Goal: Task Accomplishment & Management: Use online tool/utility

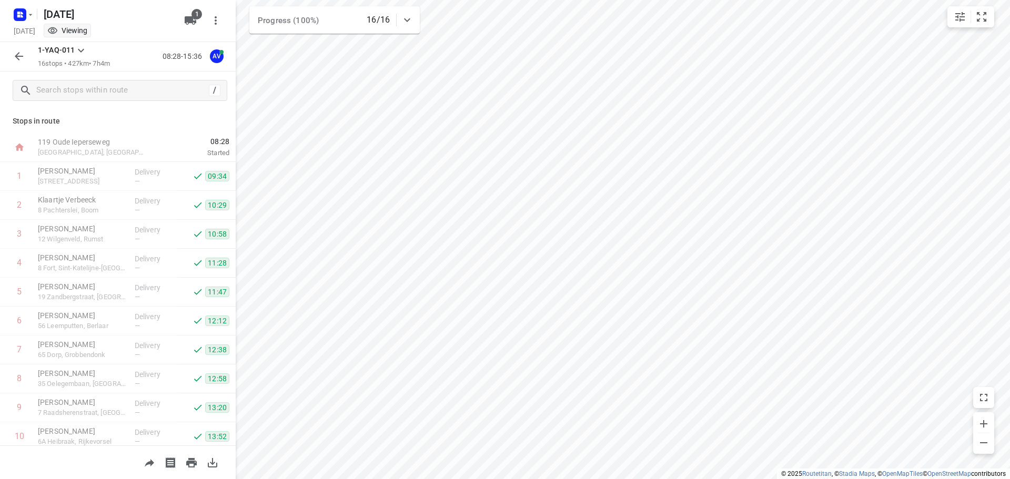
scroll to position [208, 0]
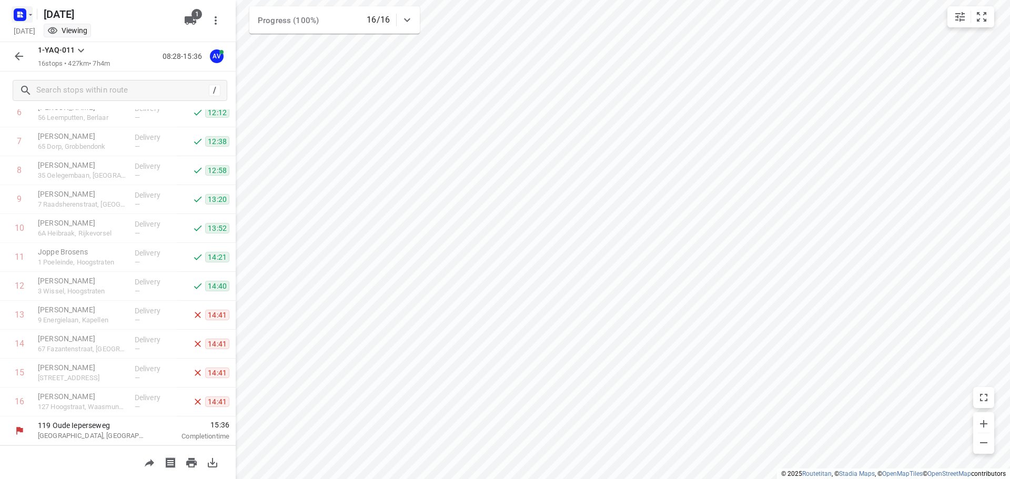
click at [21, 16] on icon "button" at bounding box center [22, 16] width 3 height 3
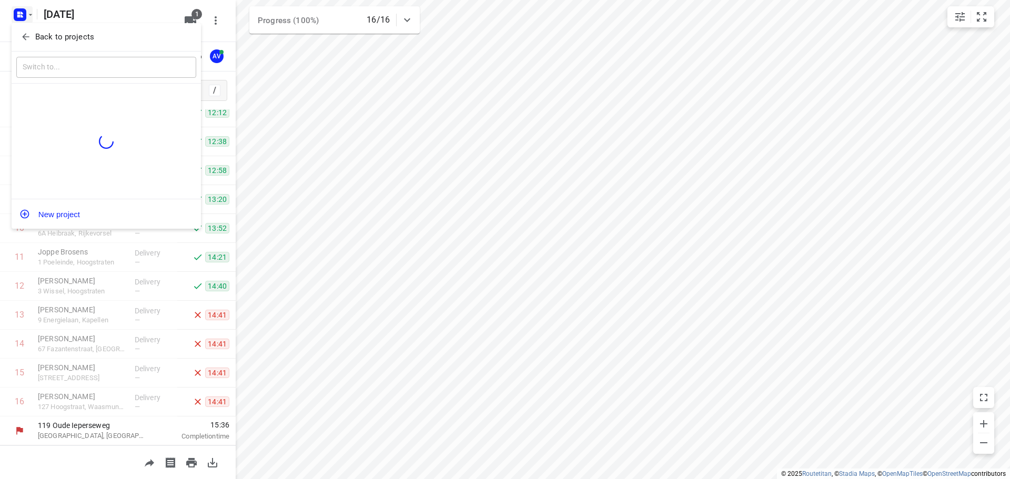
click at [21, 33] on icon "button" at bounding box center [26, 37] width 11 height 11
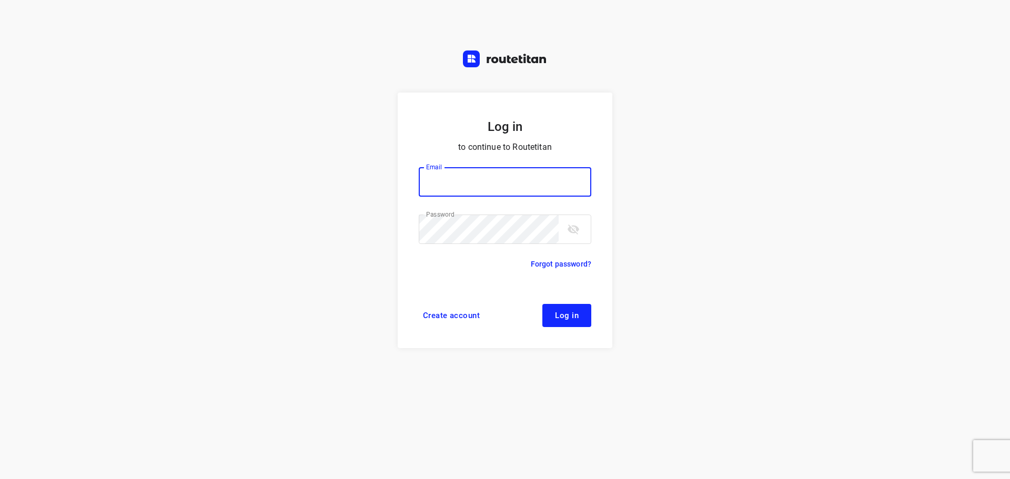
type input "[PERSON_NAME][EMAIL_ADDRESS][DOMAIN_NAME]"
drag, startPoint x: 569, startPoint y: 322, endPoint x: 565, endPoint y: 317, distance: 6.7
click at [569, 322] on button "Log in" at bounding box center [567, 315] width 49 height 23
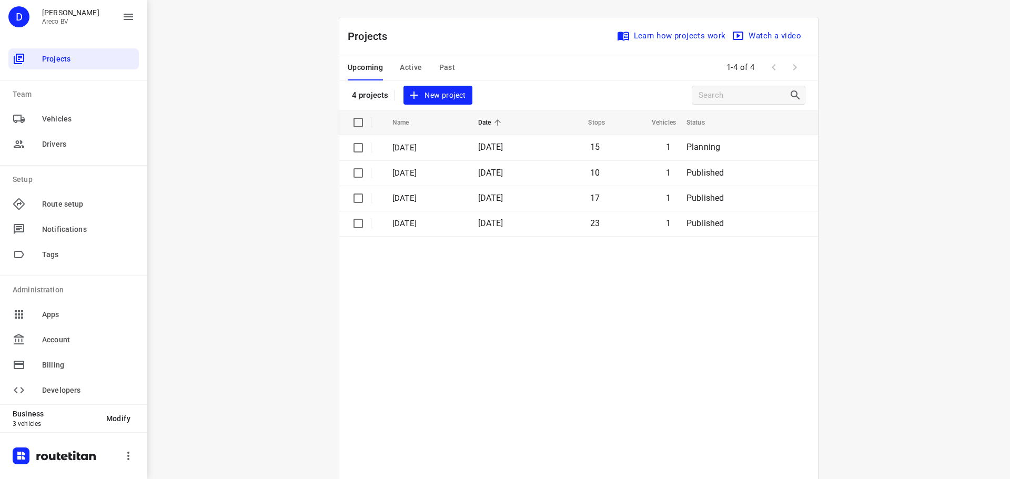
click at [417, 65] on span "Active" at bounding box center [411, 67] width 22 height 13
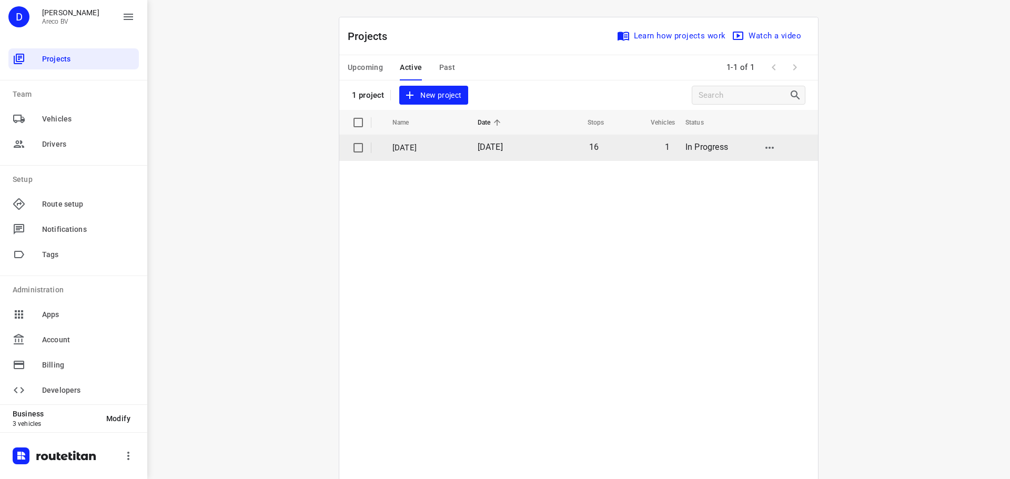
click at [414, 145] on p "[DATE]" at bounding box center [427, 148] width 69 height 12
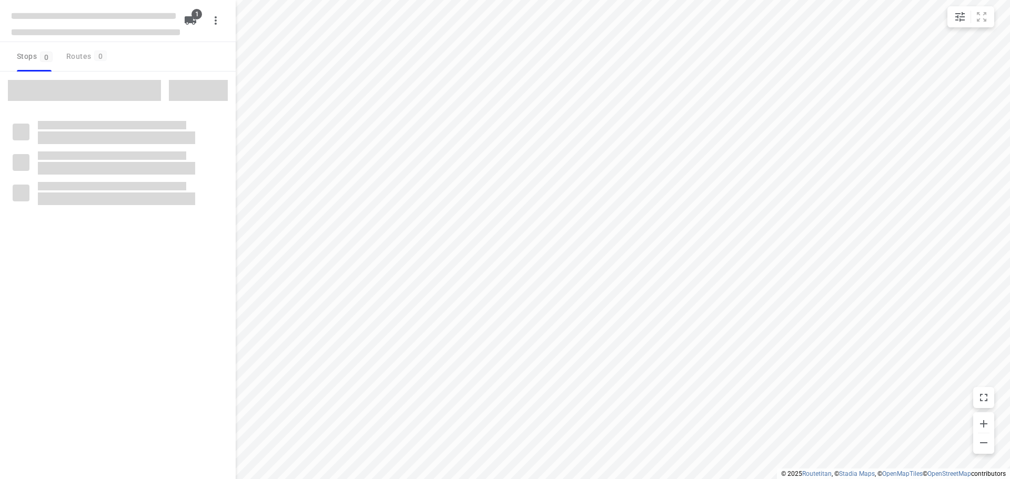
type input "distance"
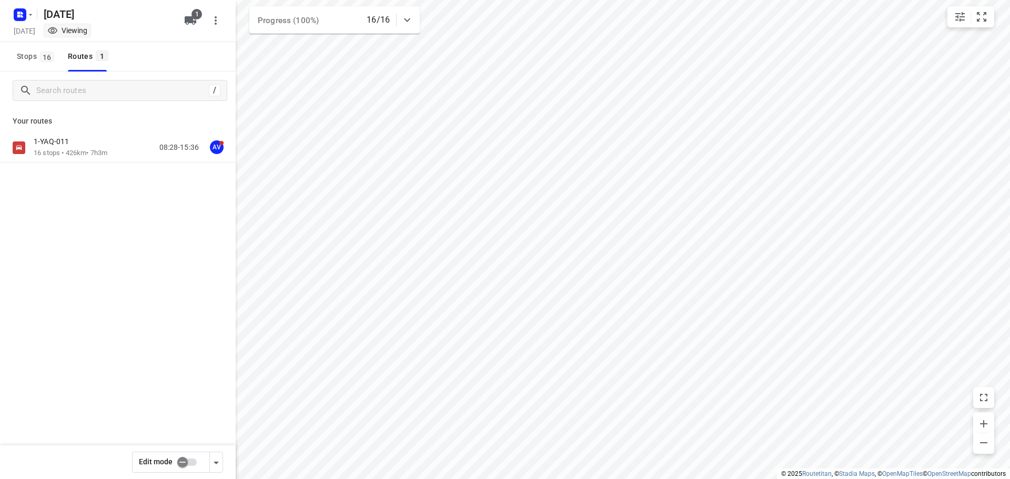
click at [88, 147] on div "1-YAQ-011" at bounding box center [71, 143] width 74 height 12
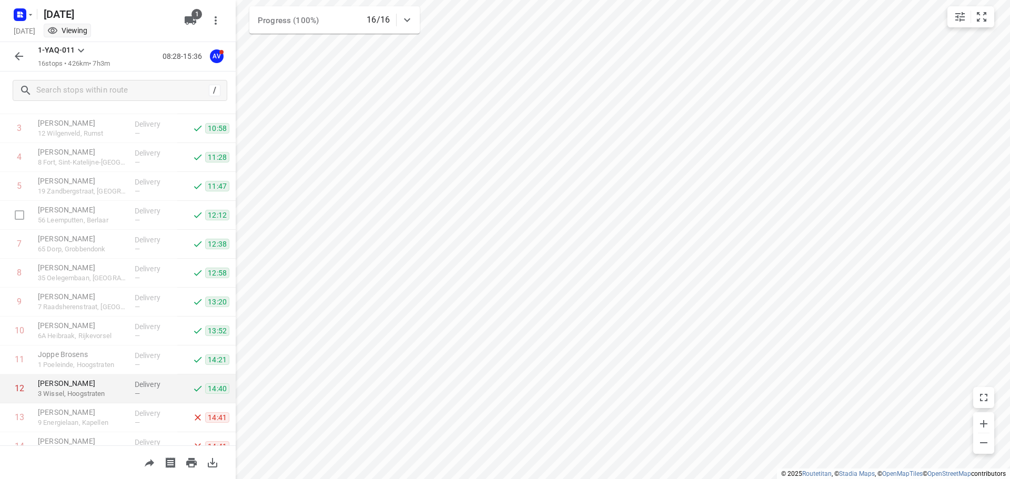
scroll to position [208, 0]
